Goal: Information Seeking & Learning: Get advice/opinions

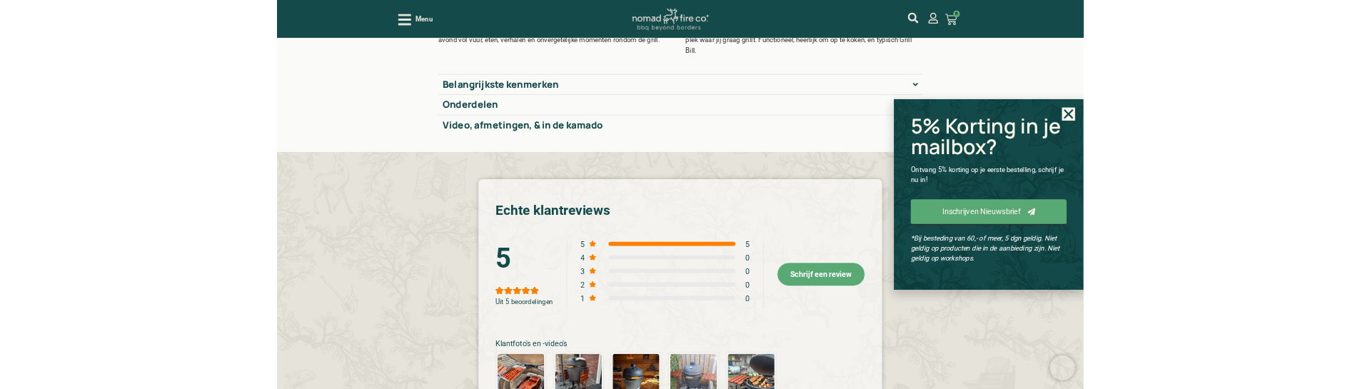
scroll to position [2356, 0]
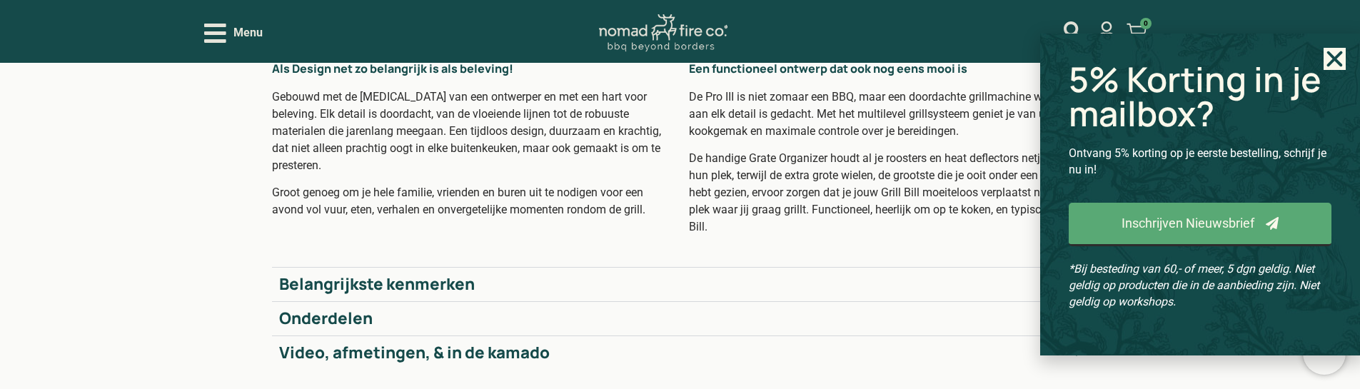
click at [1331, 52] on icon "Close" at bounding box center [1335, 59] width 22 height 22
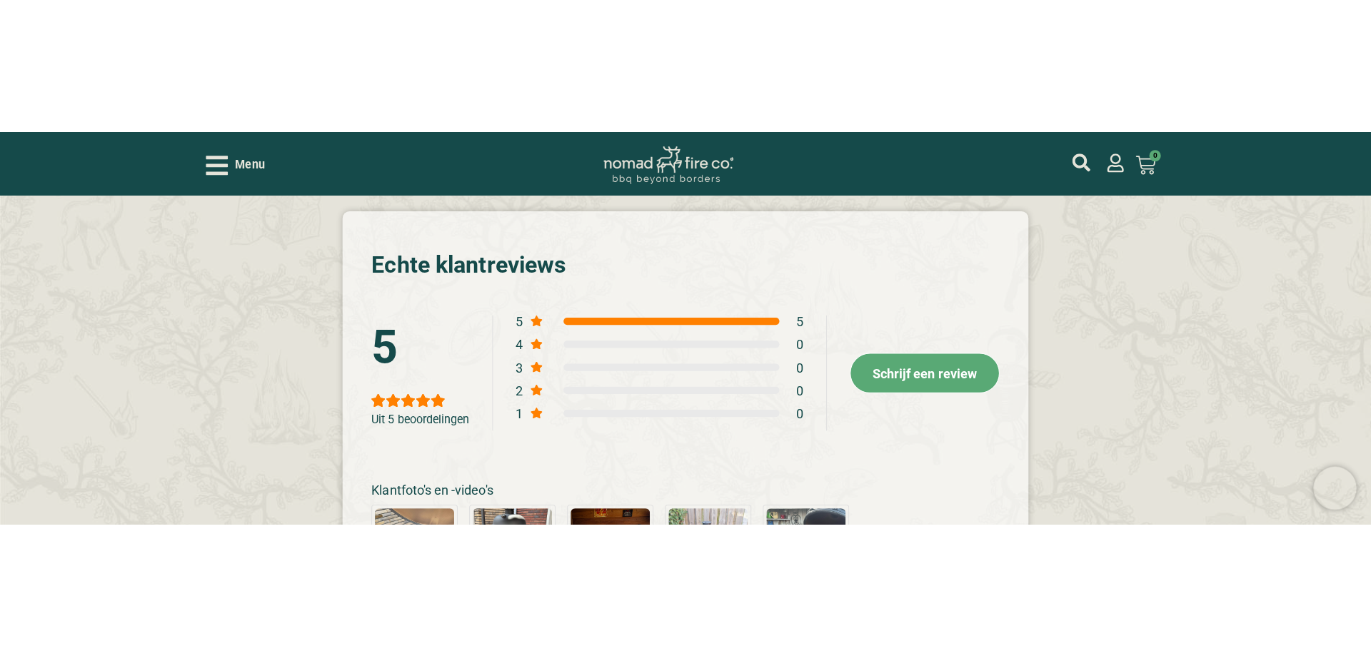
scroll to position [2570, 0]
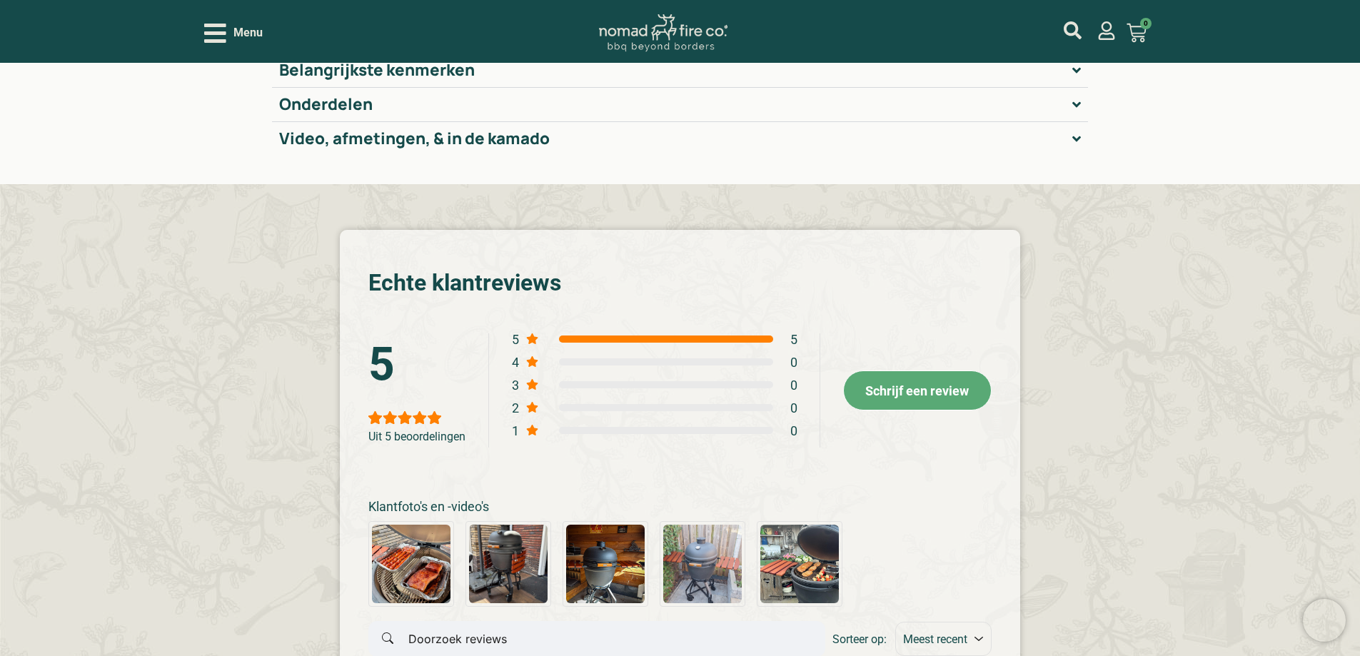
click at [882, 398] on span "Schrijf een review" at bounding box center [917, 390] width 104 height 15
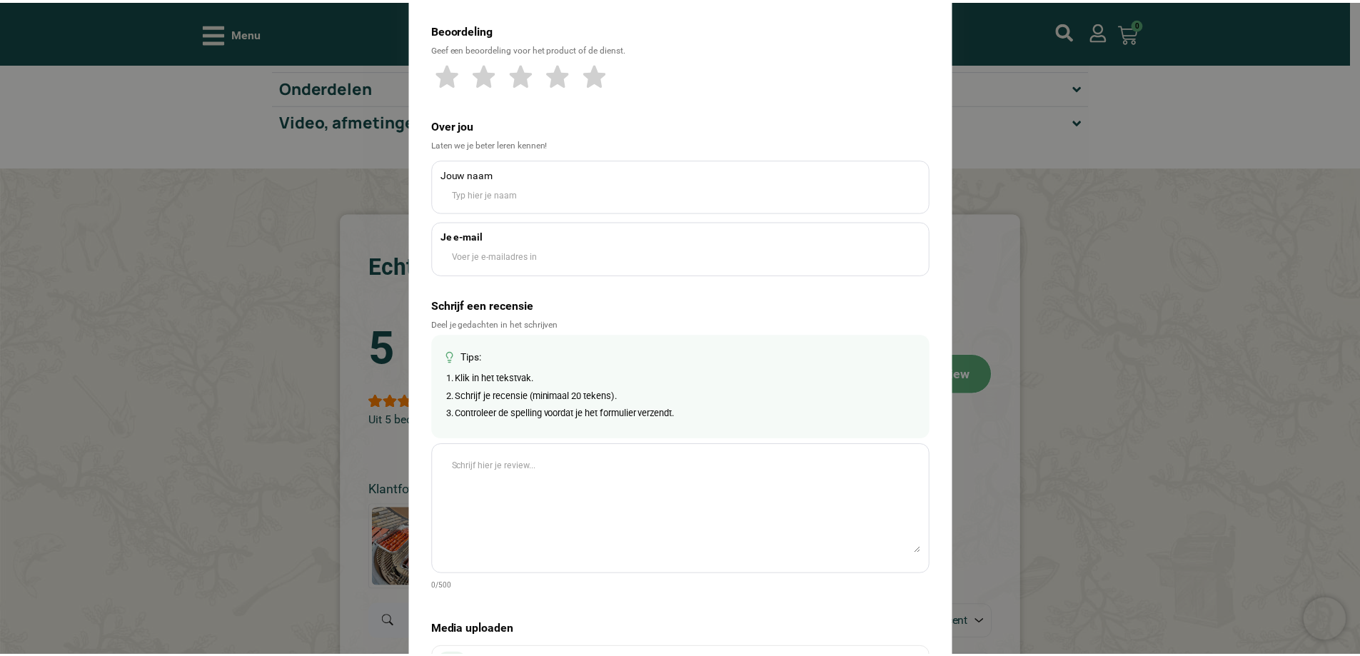
scroll to position [0, 0]
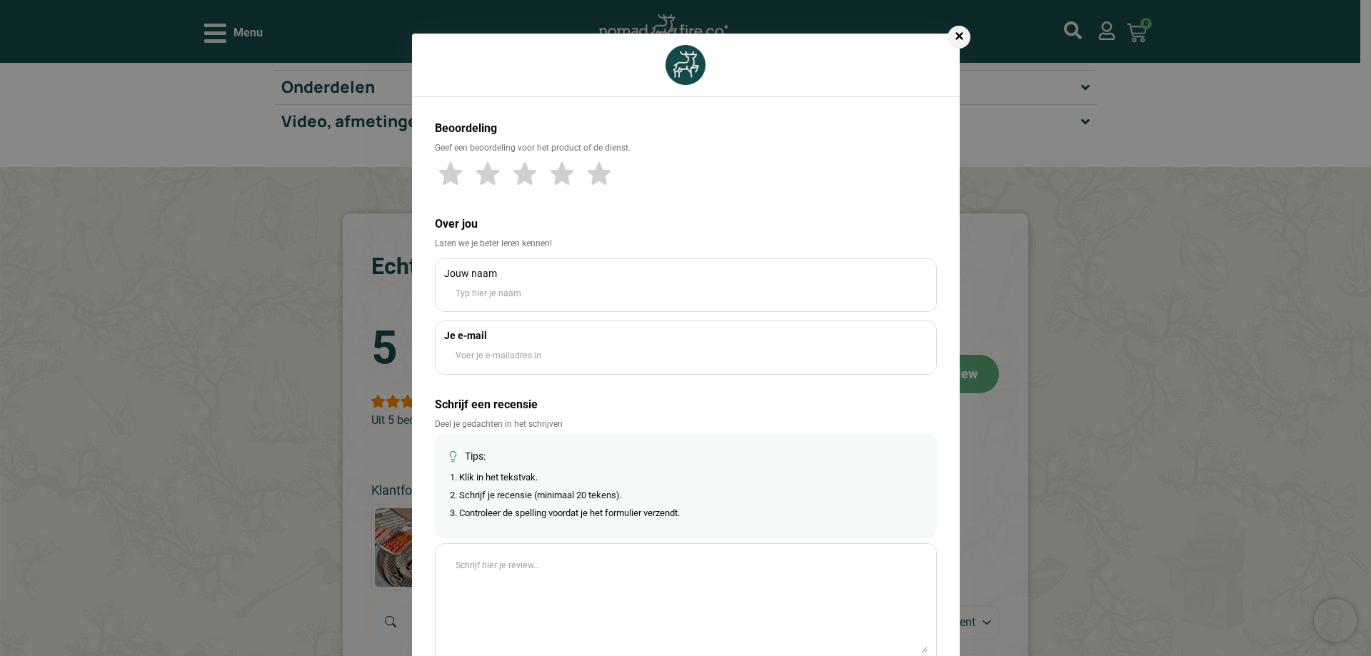
click at [954, 41] on div "✕" at bounding box center [958, 37] width 23 height 23
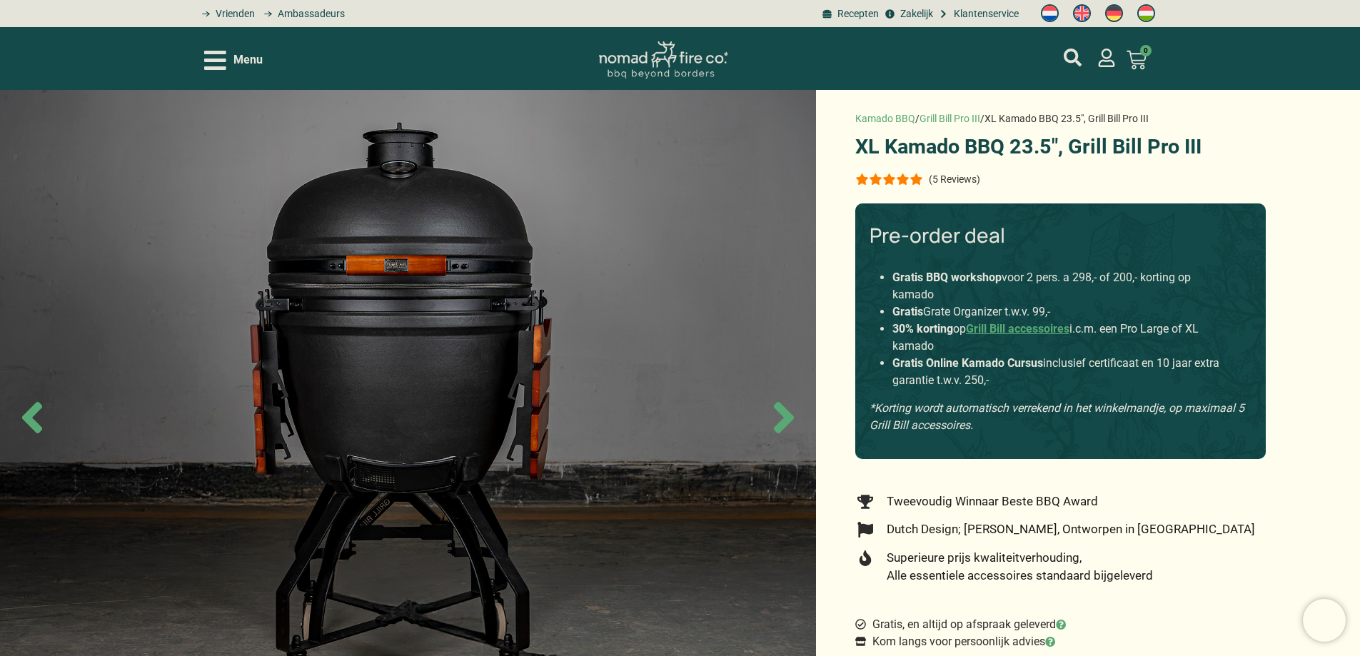
click at [905, 182] on div at bounding box center [889, 178] width 68 height 11
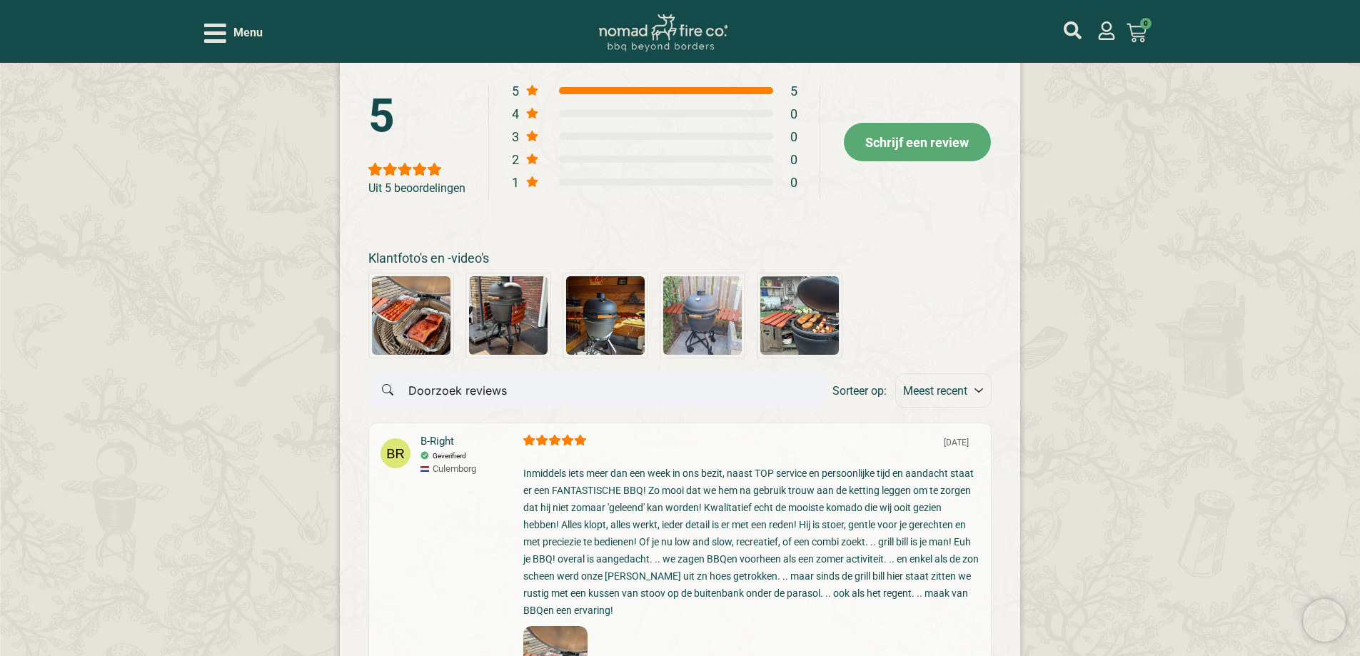
scroll to position [2821, 0]
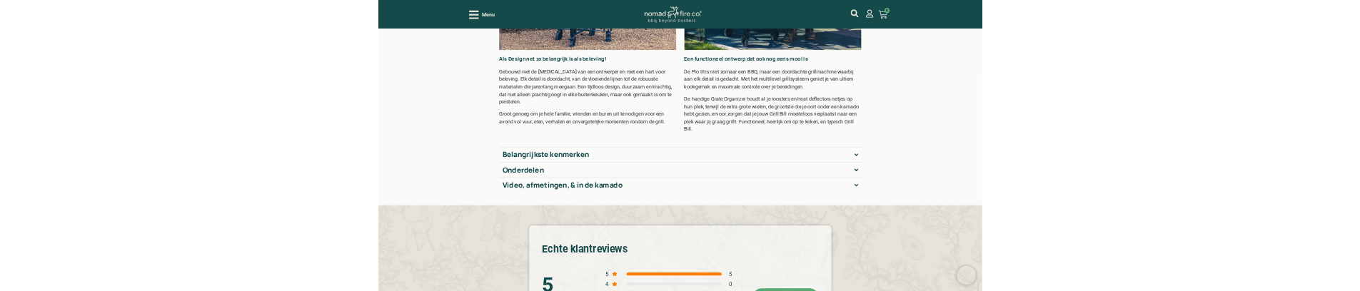
scroll to position [2142, 0]
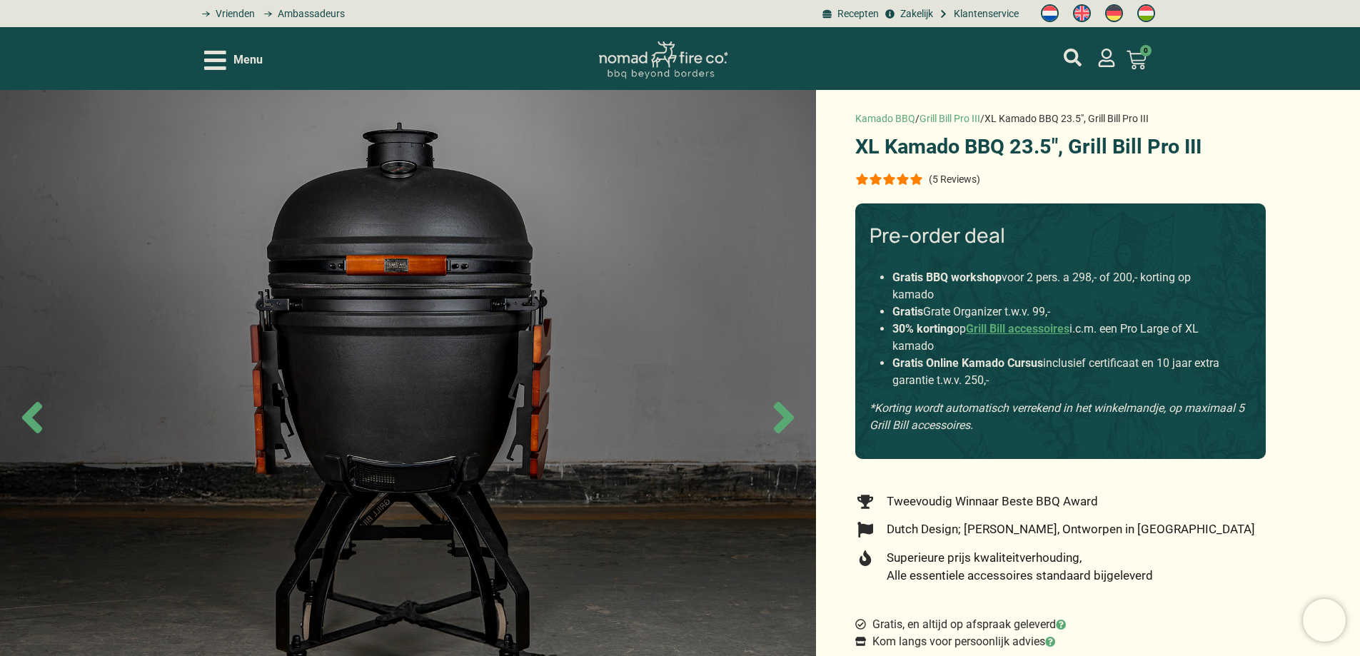
click at [962, 179] on p "(5 Reviews)" at bounding box center [954, 178] width 51 height 11
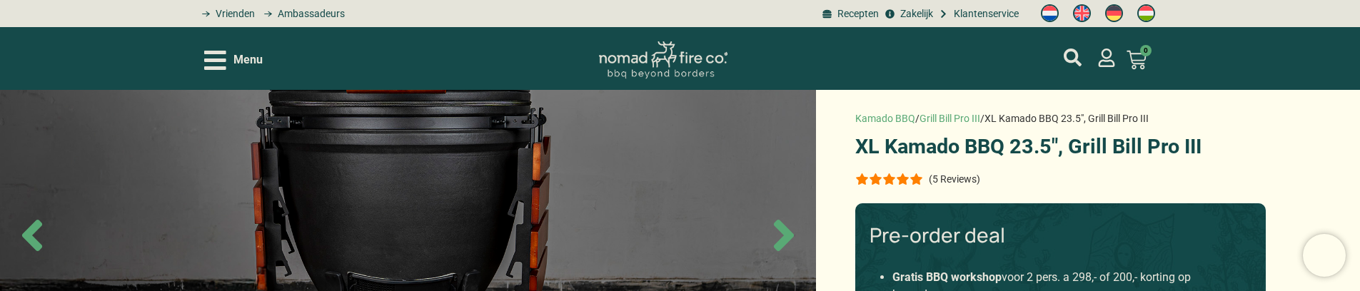
click at [949, 181] on p "(5 Reviews)" at bounding box center [954, 178] width 51 height 11
